Goal: Check status

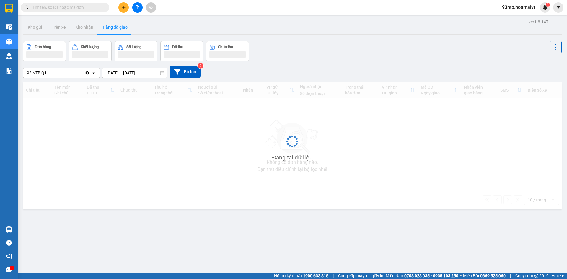
click at [74, 8] on input "text" at bounding box center [68, 7] width 70 height 7
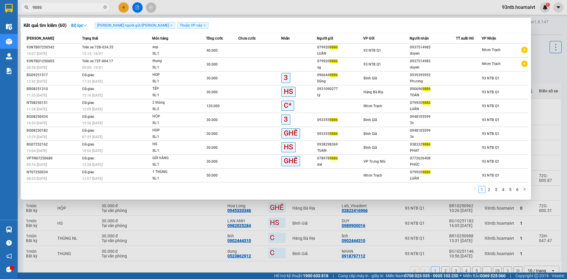
type input "9886"
